Goal: Find specific page/section: Find specific page/section

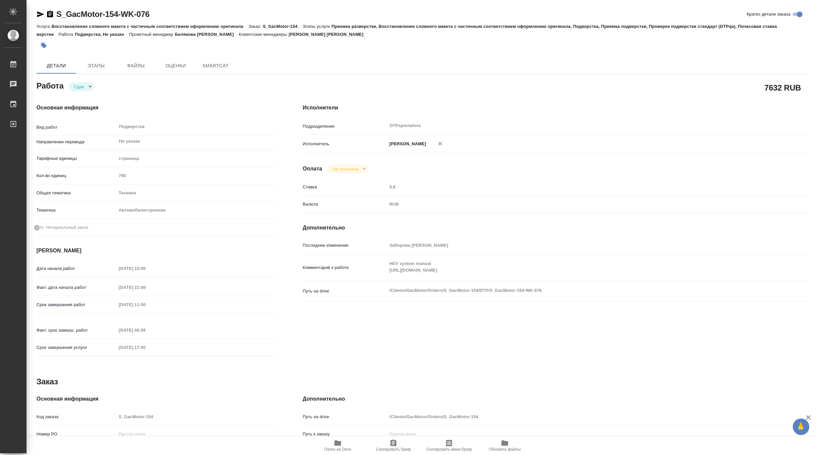
type textarea "x"
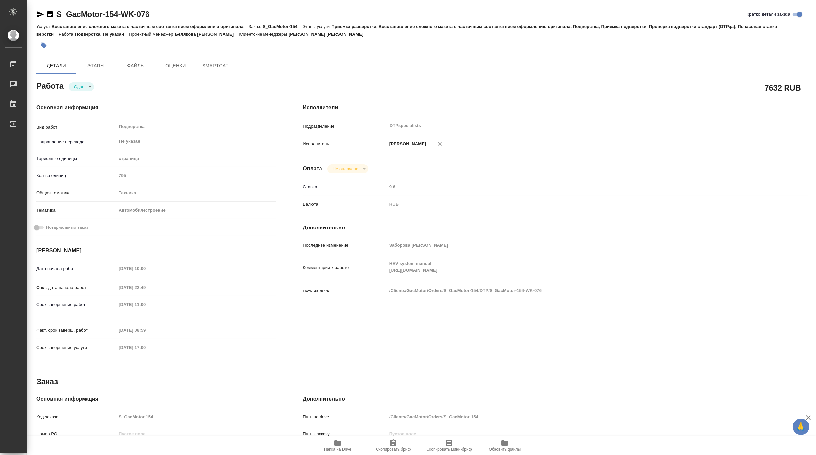
type textarea "x"
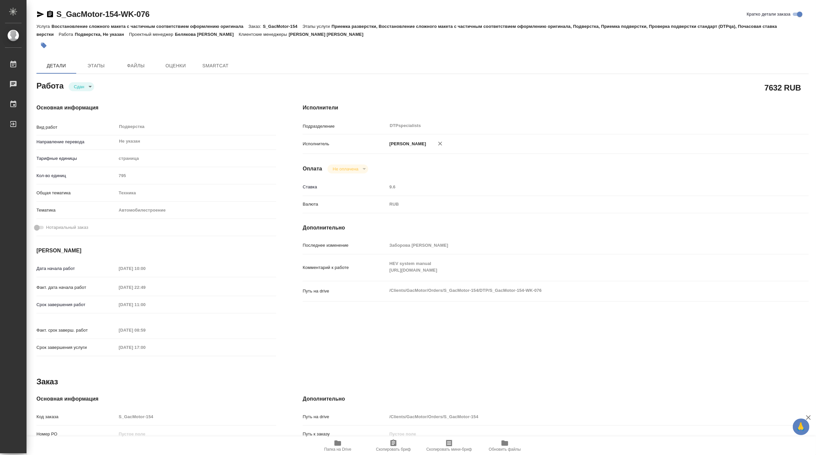
type textarea "x"
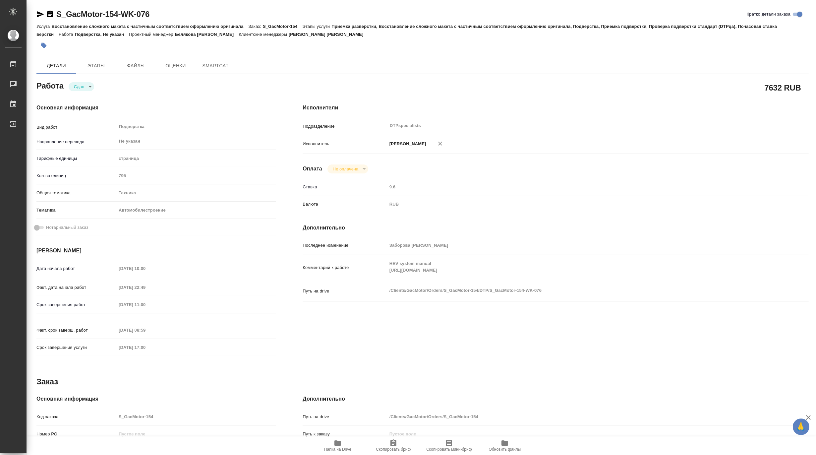
type textarea "x"
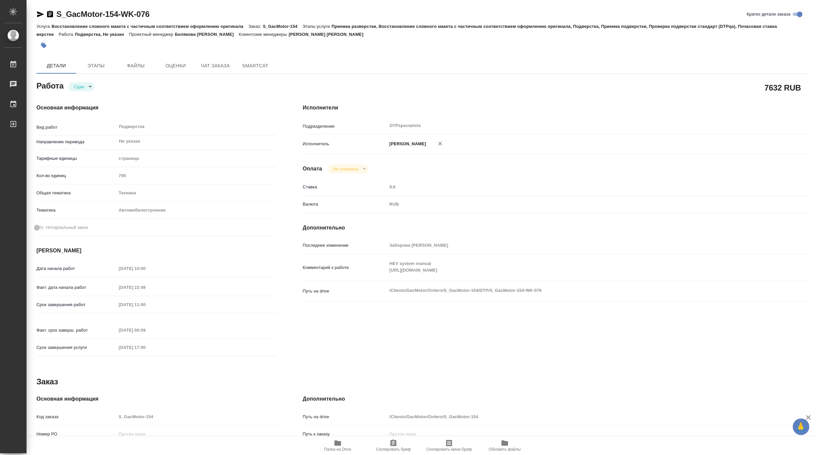
type textarea "x"
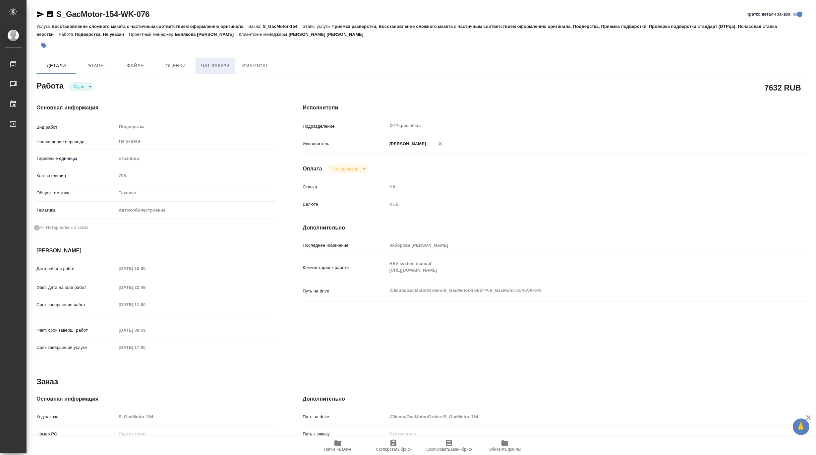
click at [213, 67] on span "Чат заказа" at bounding box center [215, 66] width 32 height 8
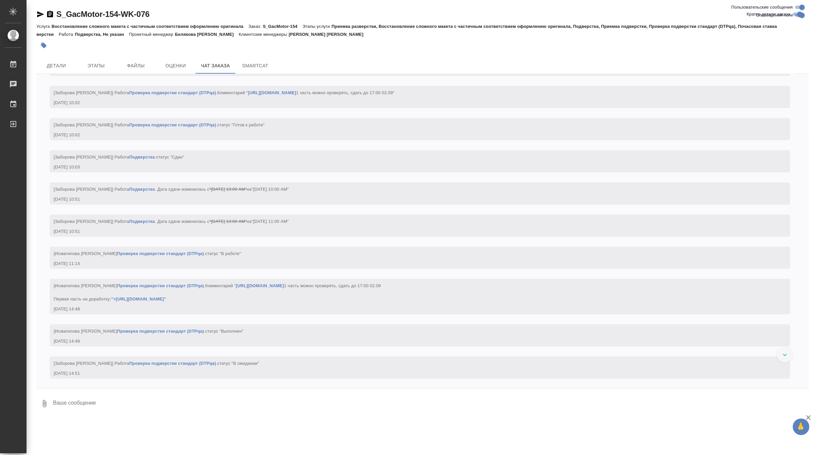
scroll to position [45107, 0]
click at [97, 68] on span "Этапы" at bounding box center [96, 66] width 32 height 8
click at [93, 62] on span "Этапы" at bounding box center [96, 66] width 32 height 8
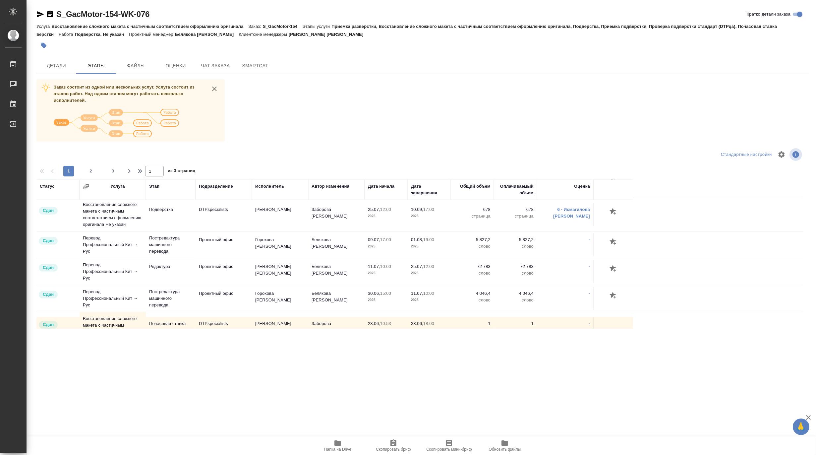
scroll to position [478, 0]
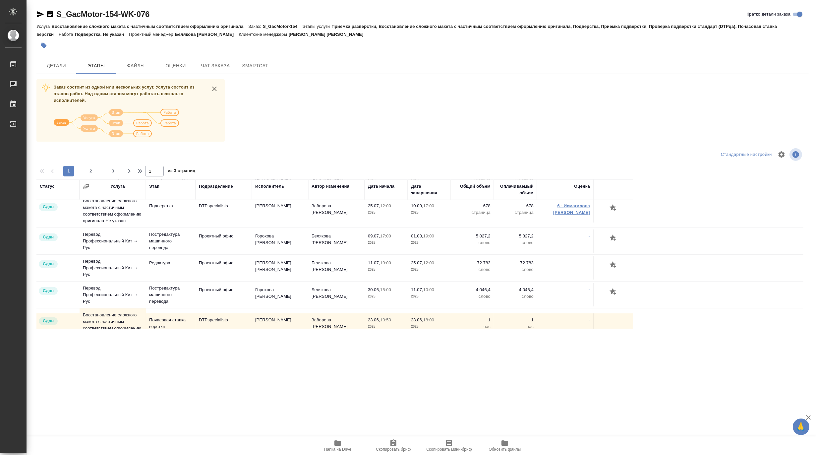
click at [569, 215] on link "6 - Исмагилова Диана" at bounding box center [571, 209] width 37 height 12
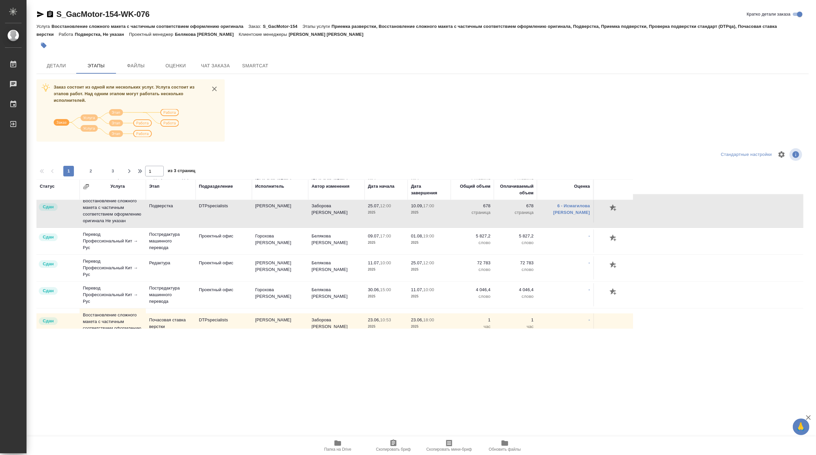
click at [469, 209] on p "678" at bounding box center [472, 205] width 36 height 7
click at [167, 65] on span "Оценки" at bounding box center [176, 66] width 32 height 8
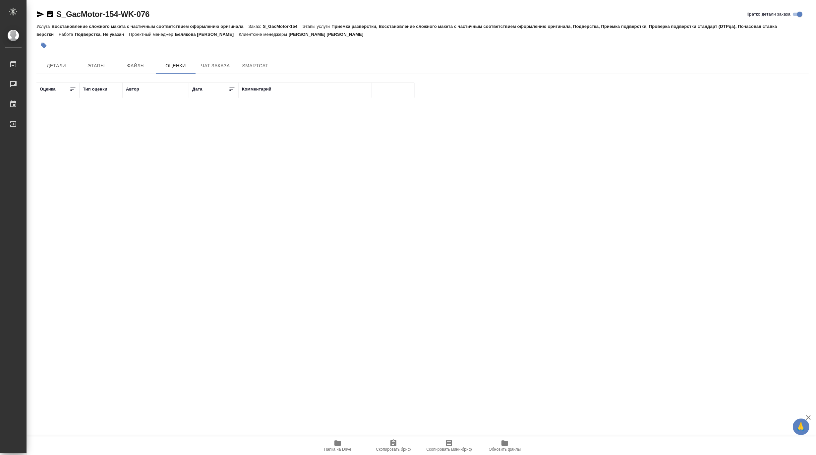
click at [234, 130] on div "Оценка Тип оценки Автор Дата Комментарий" at bounding box center [419, 156] width 767 height 149
click at [97, 67] on span "Этапы" at bounding box center [96, 66] width 32 height 8
